Goal: Information Seeking & Learning: Understand process/instructions

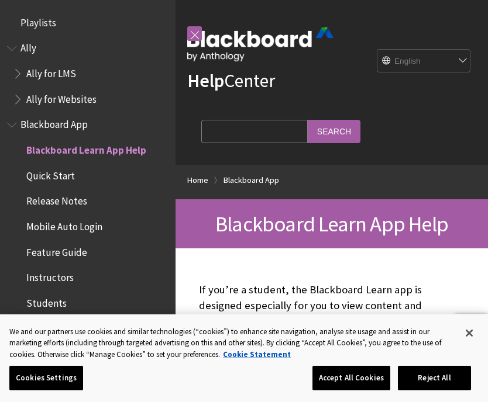
scroll to position [121, 0]
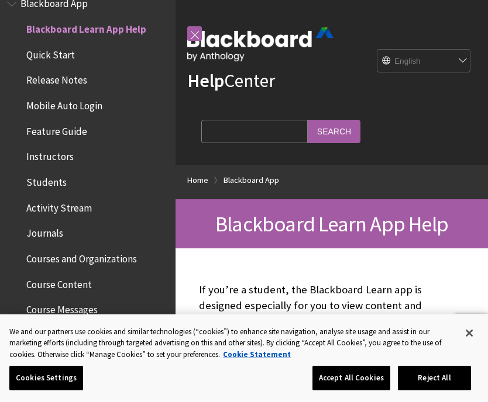
click at [392, 55] on select "English عربية Català Cymraeg Deutsch Español Suomi Français עברית Italiano 日本語 …" at bounding box center [424, 61] width 94 height 23
select select "/ar-sa/Blackboard_App"
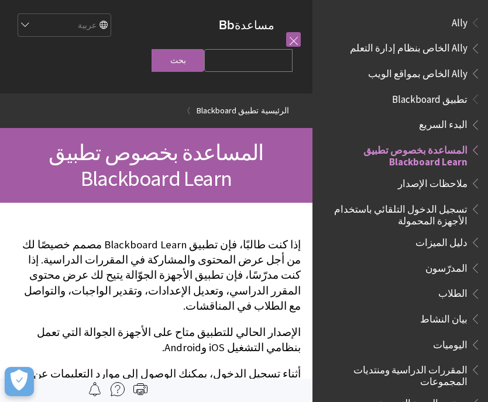
scroll to position [121, 0]
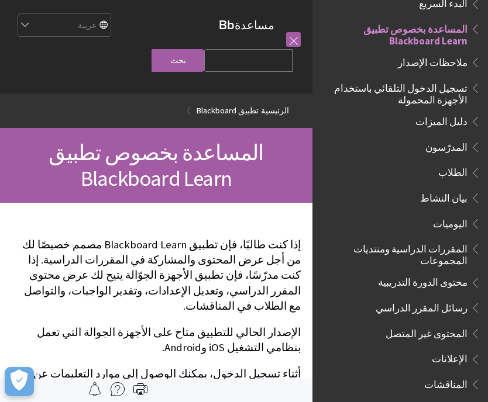
click at [369, 168] on span "الطلاب" at bounding box center [403, 173] width 156 height 20
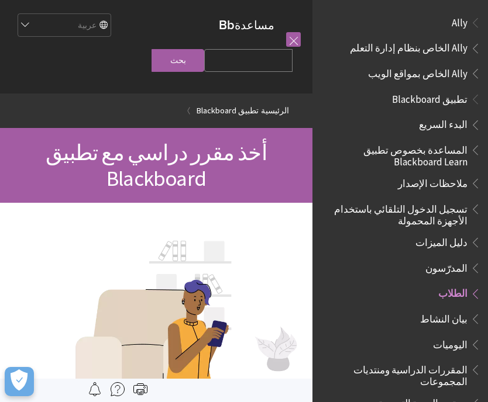
click at [341, 154] on span "المساعدة بخصوص تطبيق Blackboard Learn" at bounding box center [396, 153] width 141 height 27
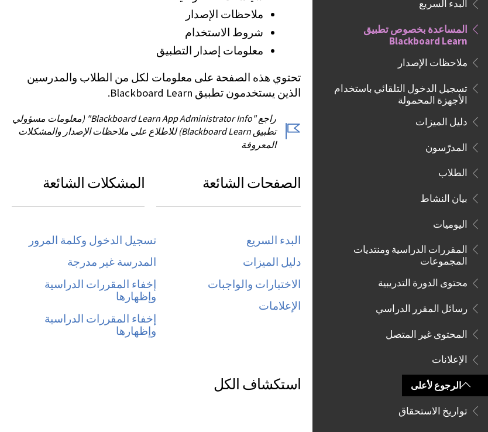
scroll to position [516, 0]
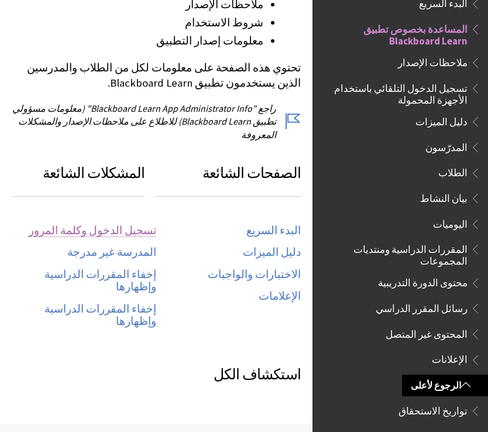
click at [96, 224] on link "تسجيل الدخول وكلمة المرور" at bounding box center [92, 230] width 127 height 13
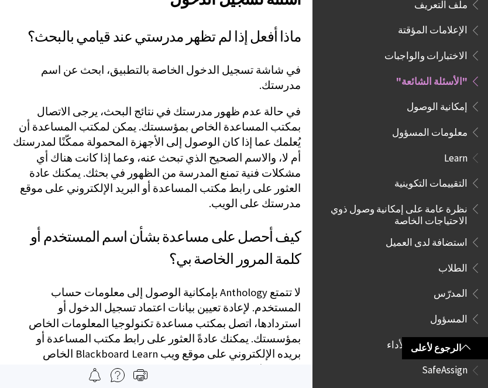
scroll to position [664, 0]
